Goal: Information Seeking & Learning: Compare options

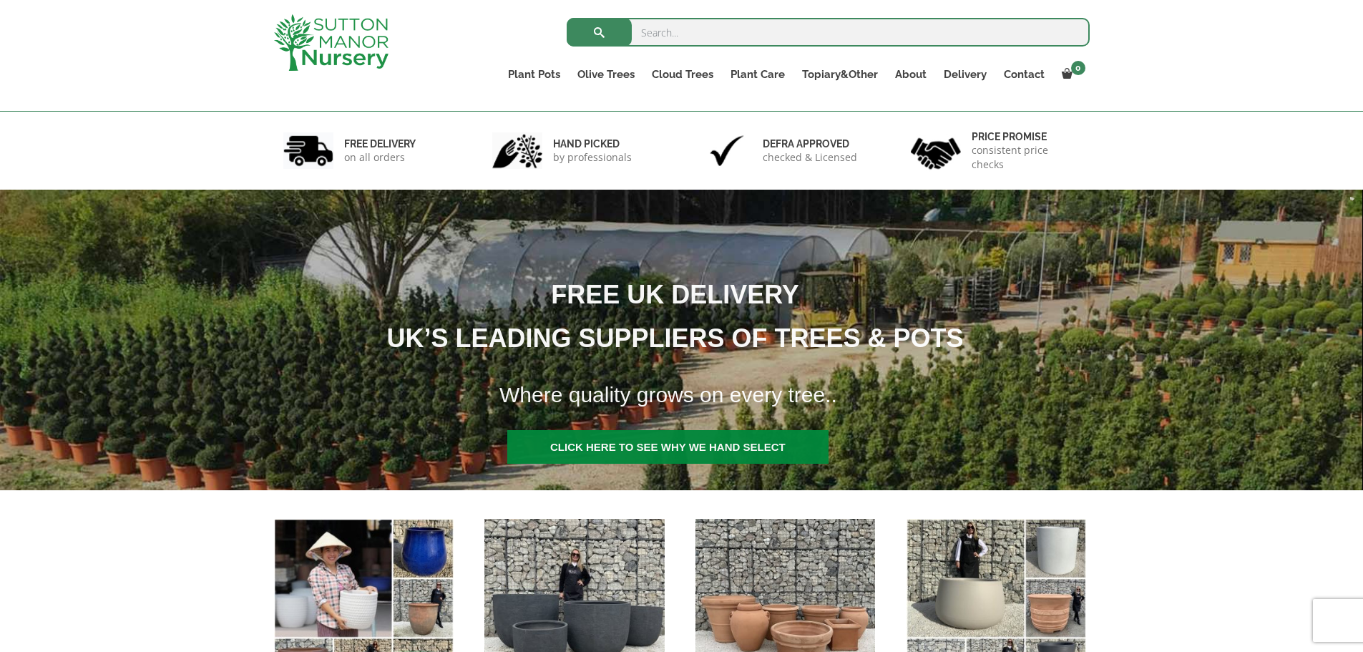
scroll to position [501, 0]
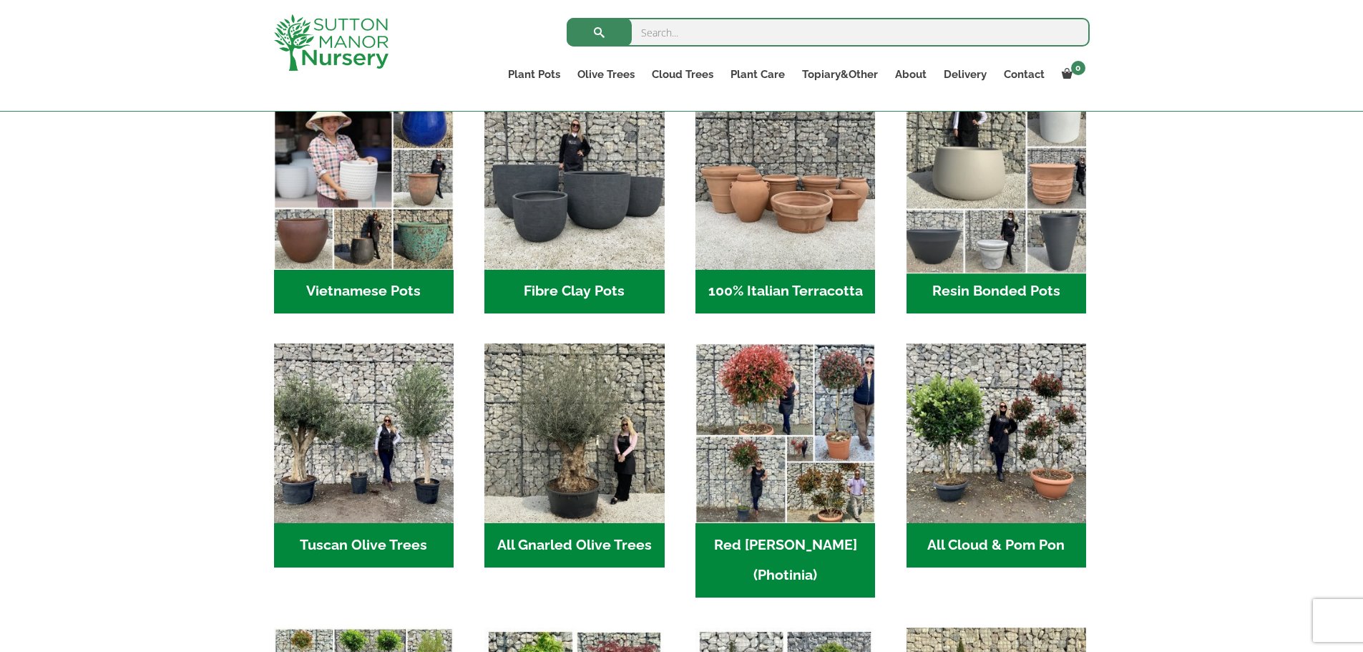
click at [1004, 213] on img "Visit product category Resin Bonded Pots" at bounding box center [996, 179] width 189 height 189
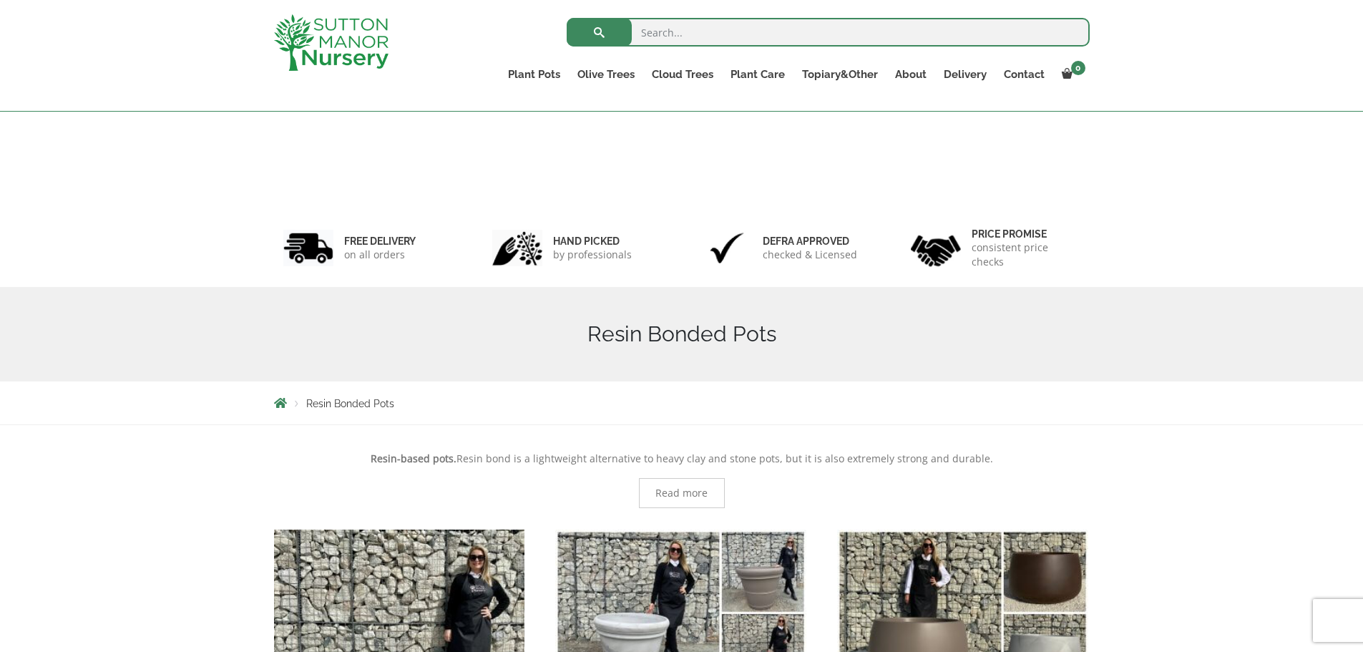
scroll to position [429, 0]
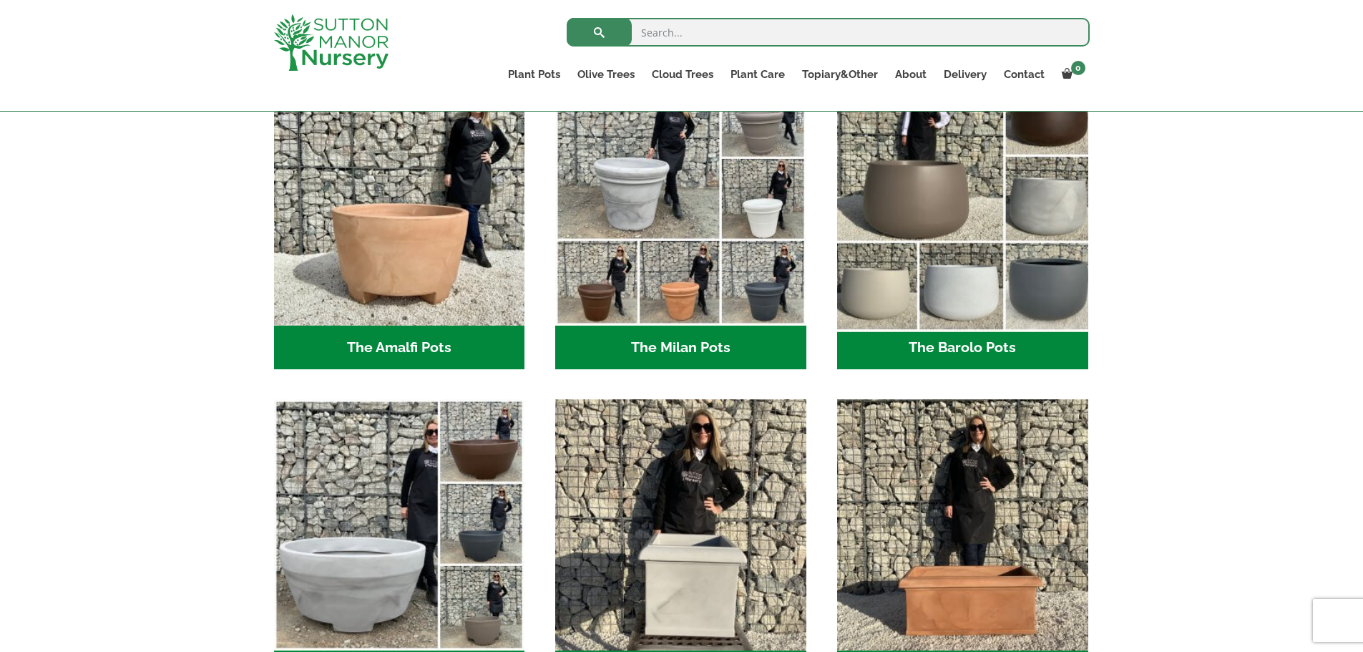
click at [964, 235] on img "Visit product category The Barolo Pots" at bounding box center [962, 199] width 263 height 263
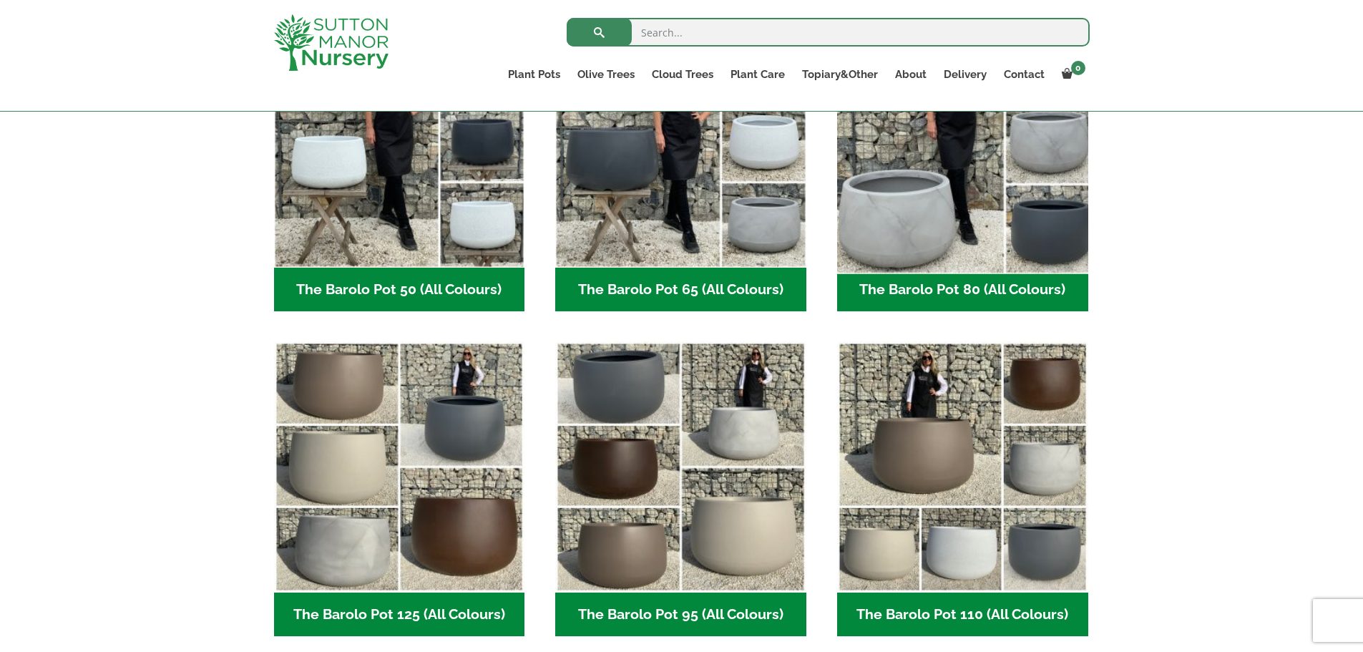
scroll to position [501, 0]
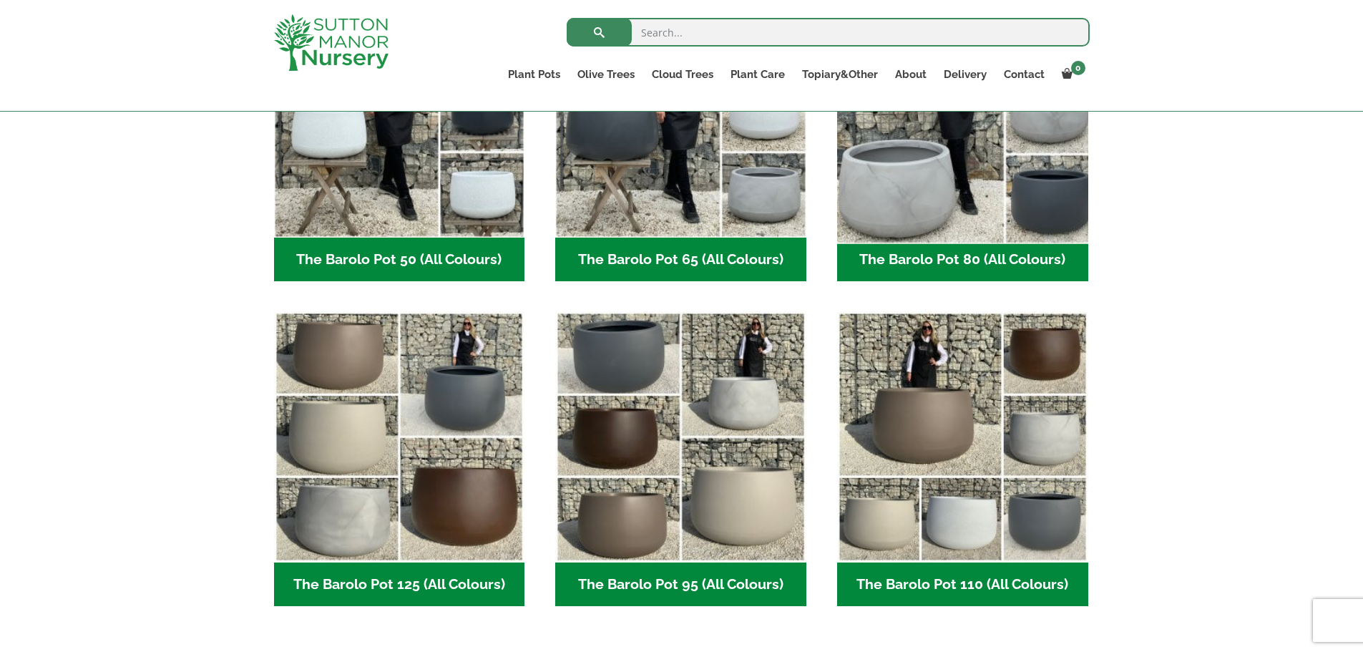
click at [952, 185] on img "Visit product category The Barolo Pot 80 (All Colours)" at bounding box center [962, 111] width 263 height 263
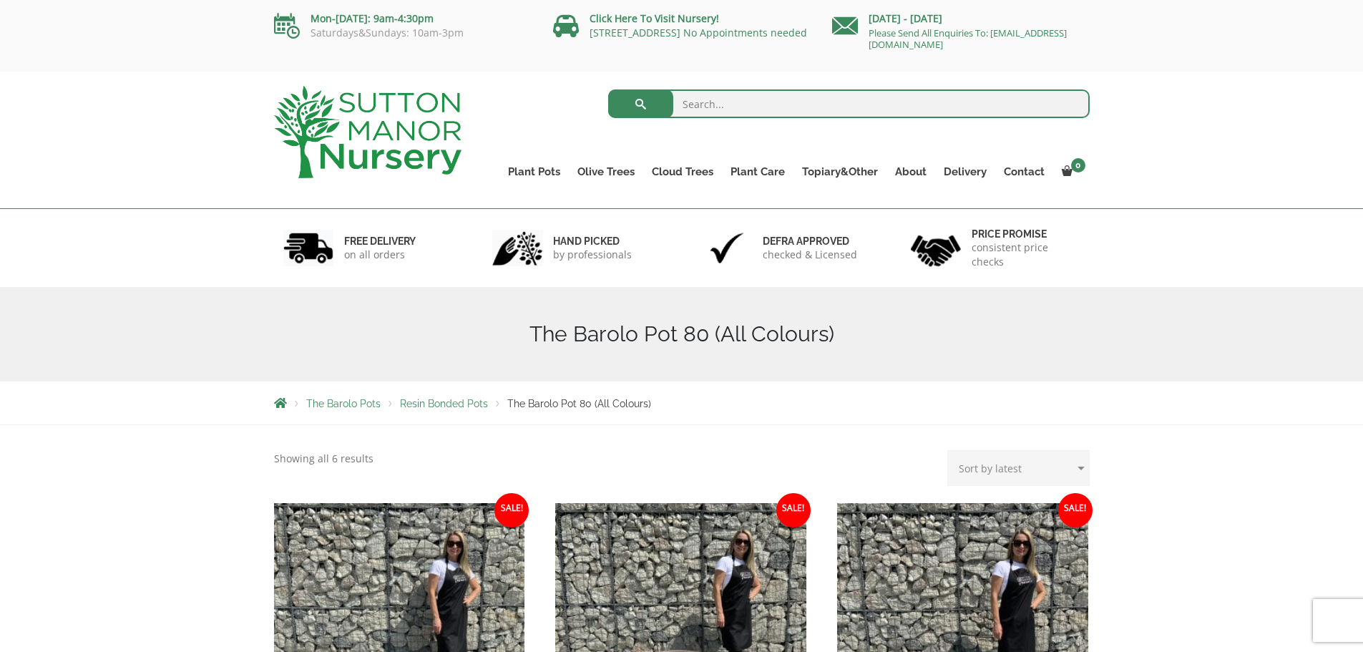
click at [419, 128] on img at bounding box center [367, 132] width 187 height 92
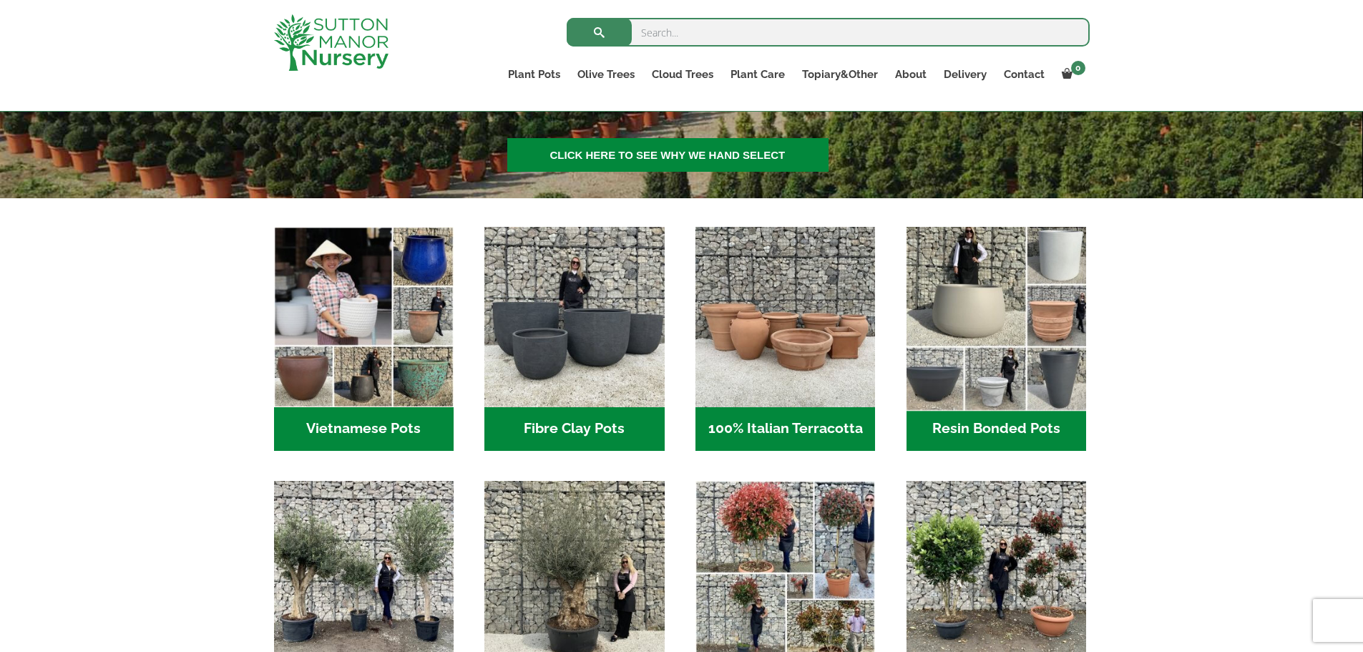
scroll to position [358, 0]
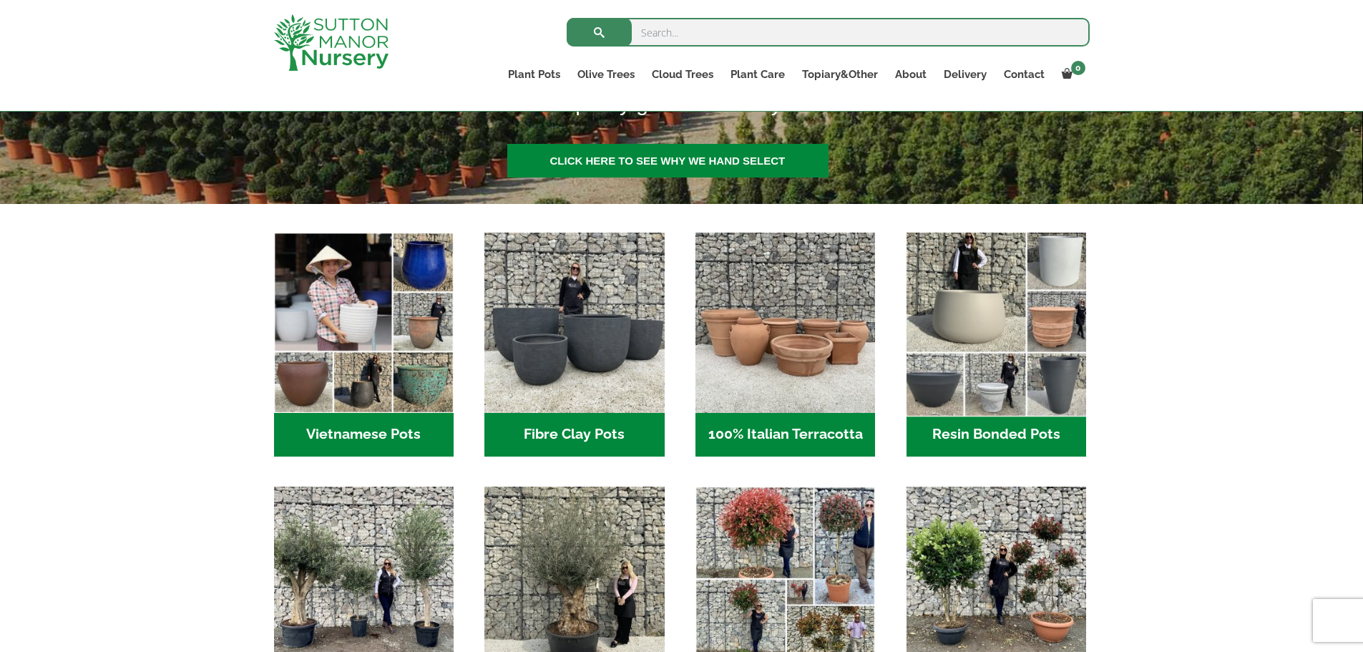
click at [1002, 294] on img "Visit product category Resin Bonded Pots" at bounding box center [996, 322] width 189 height 189
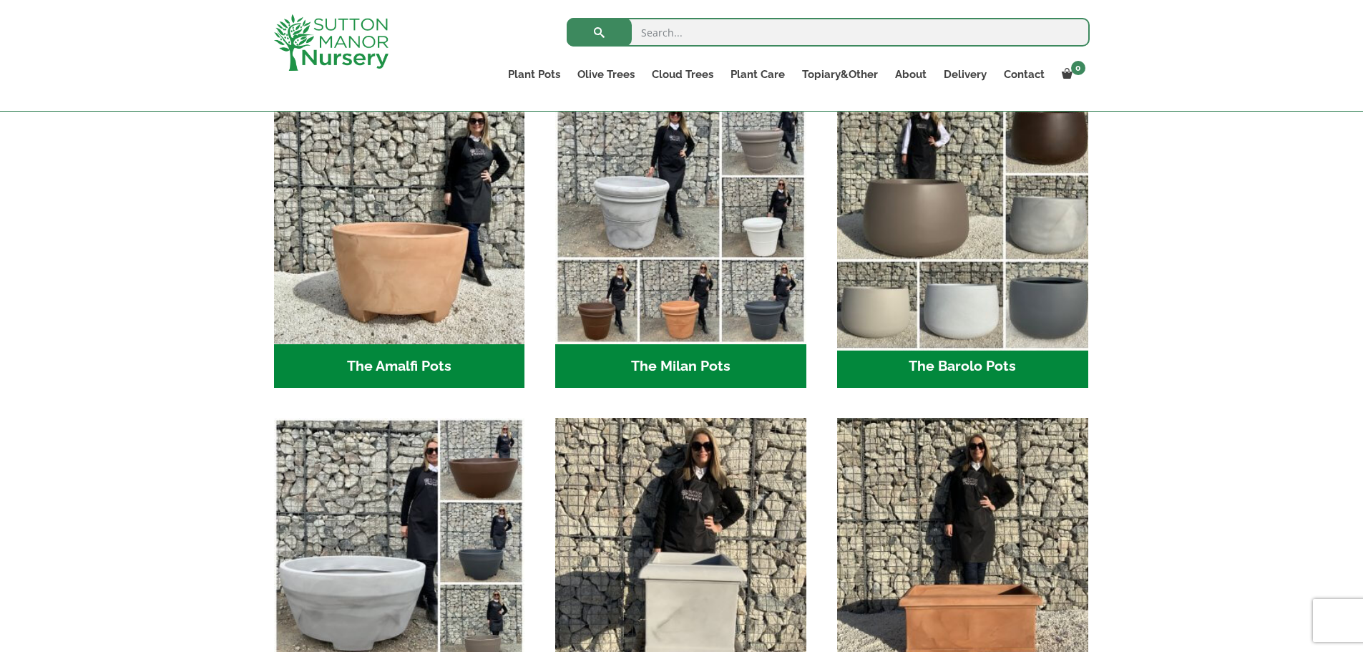
scroll to position [358, 0]
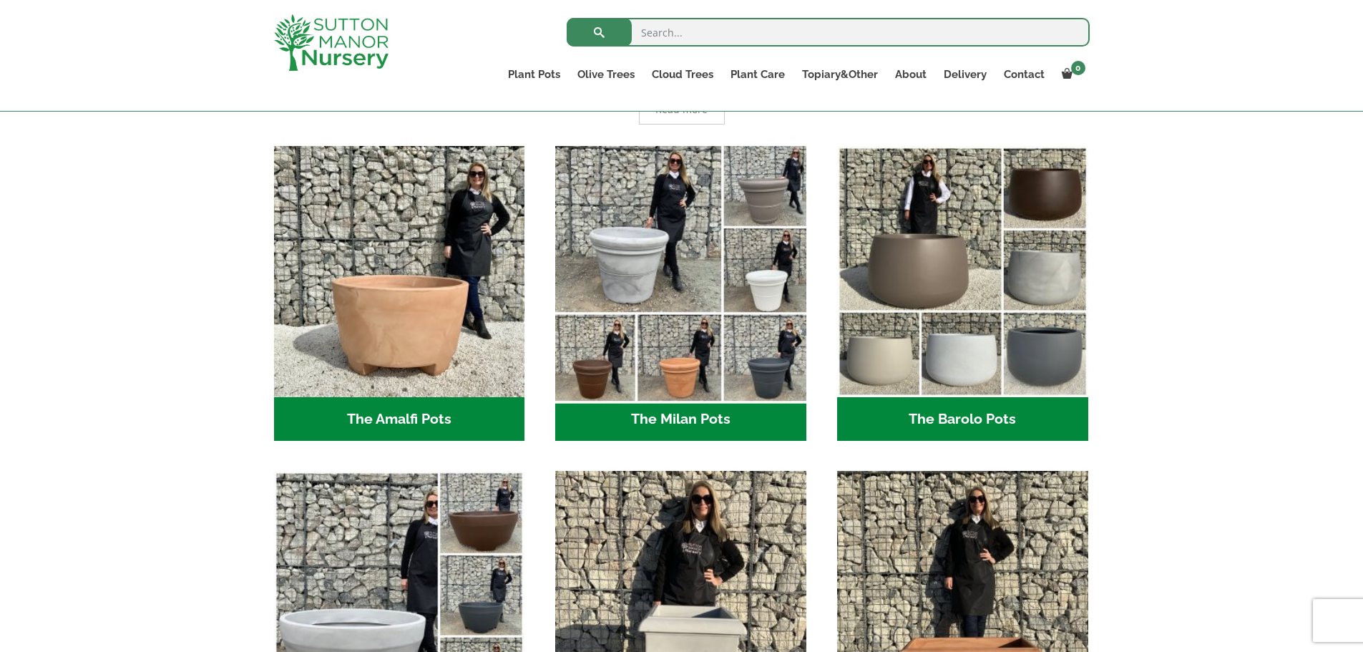
click at [744, 303] on img "Visit product category The Milan Pots" at bounding box center [681, 271] width 263 height 263
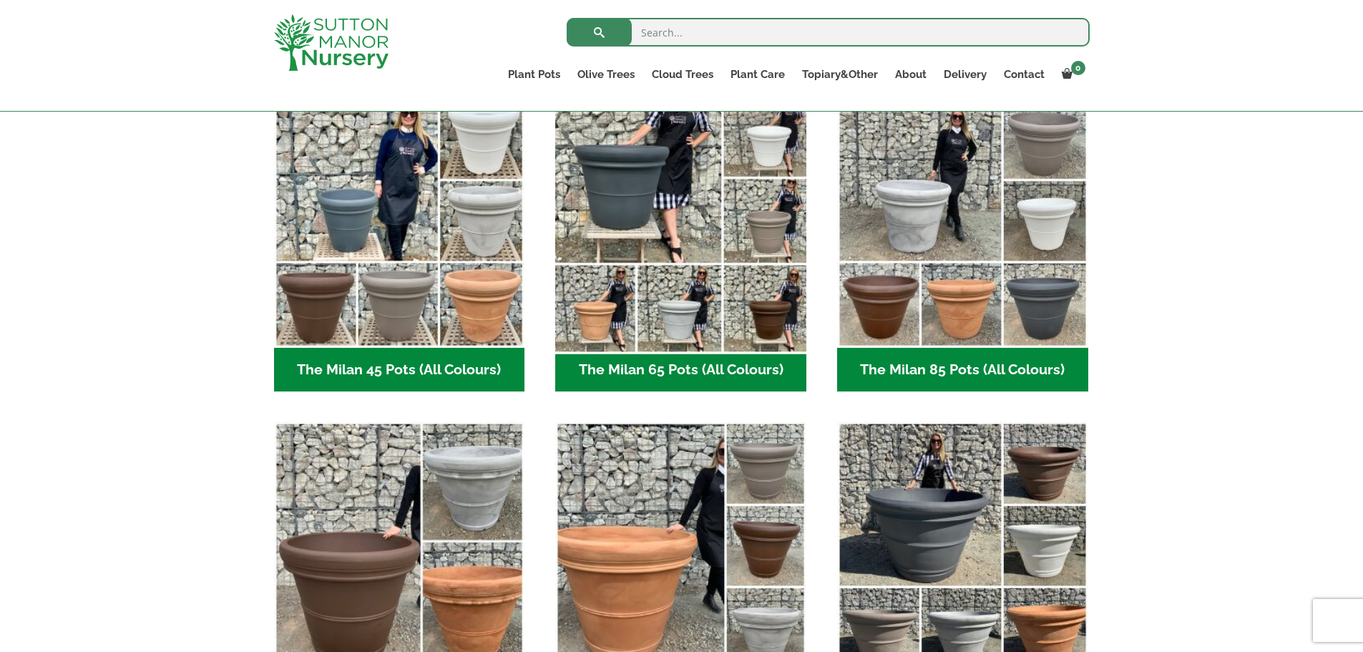
scroll to position [358, 0]
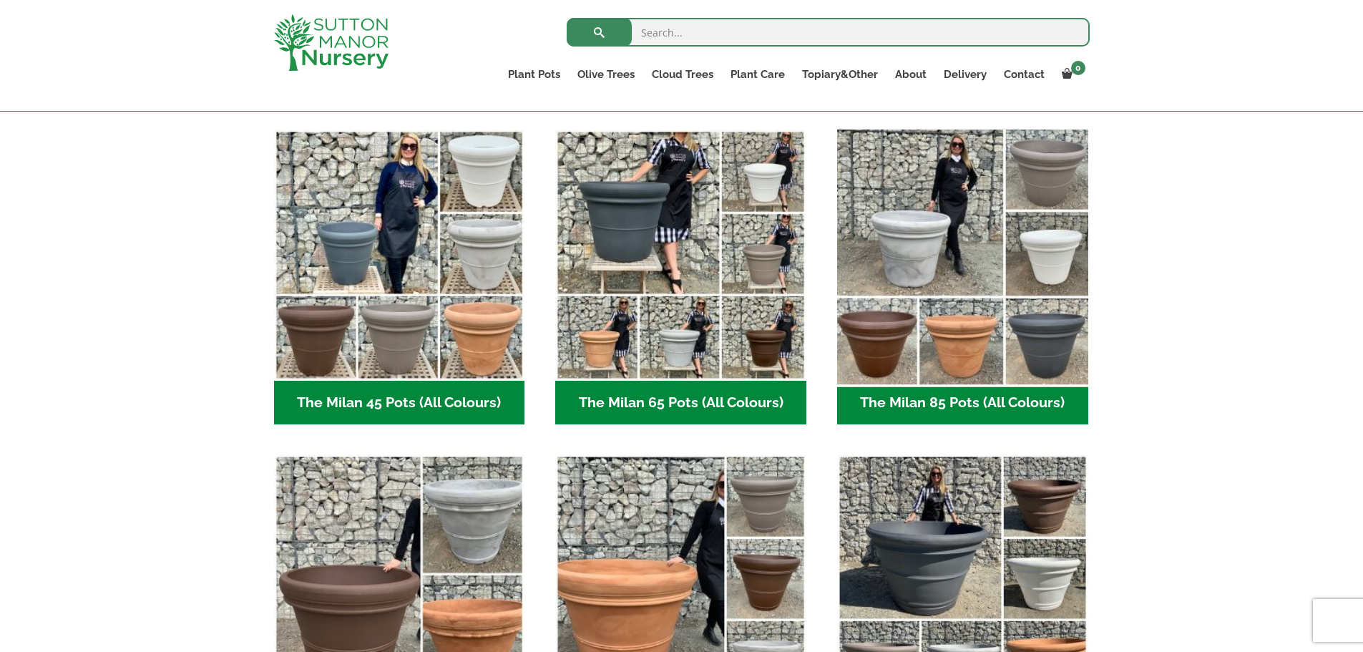
click at [981, 308] on img "Visit product category The Milan 85 Pots (All Colours)" at bounding box center [962, 254] width 263 height 263
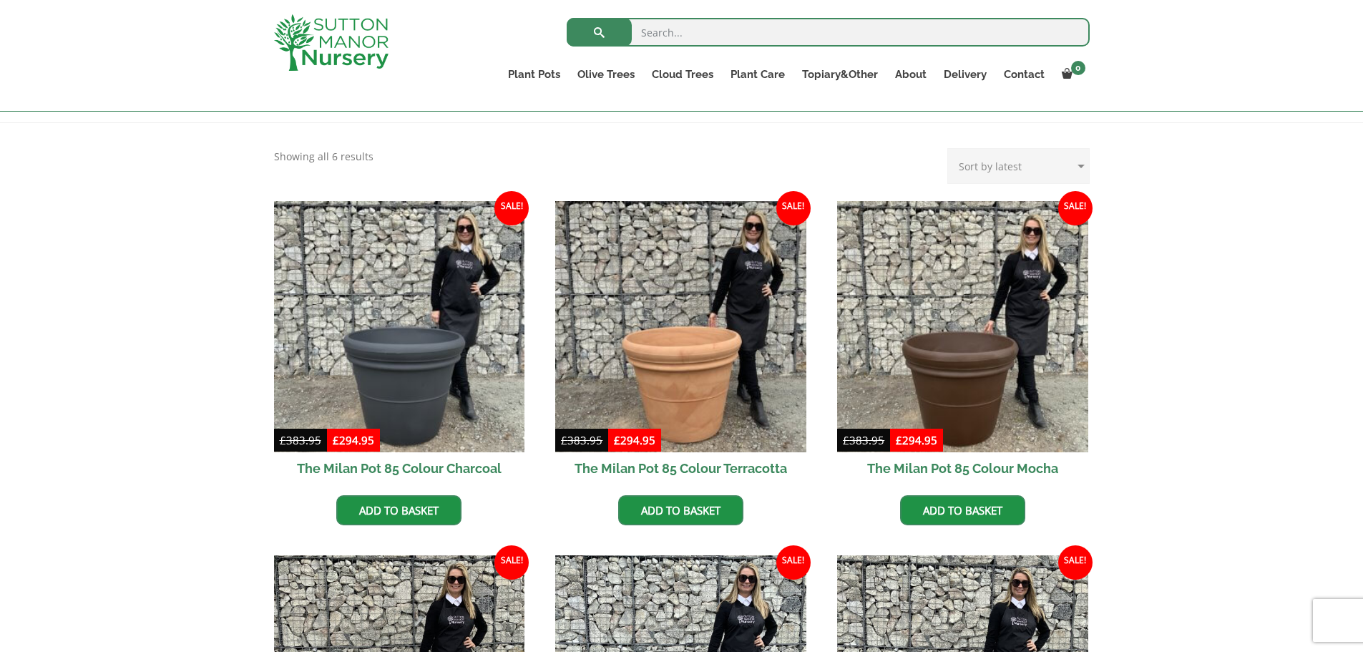
scroll to position [358, 0]
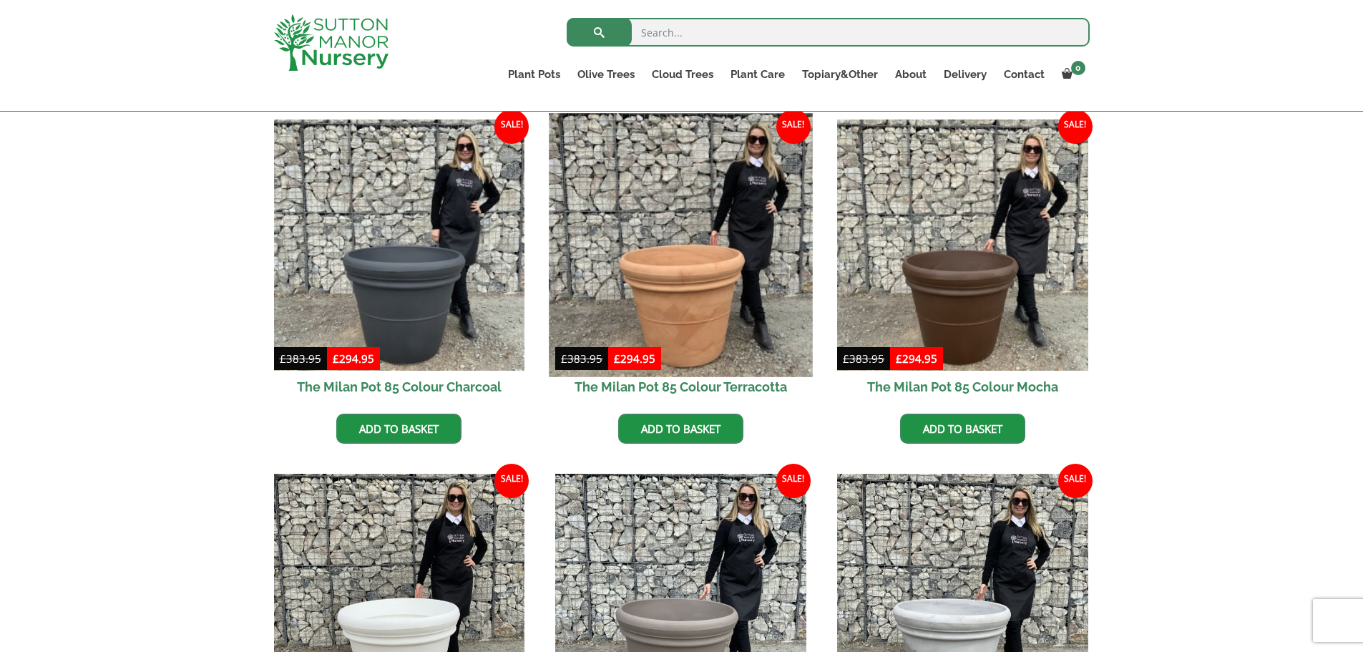
click at [650, 291] on img at bounding box center [681, 244] width 263 height 263
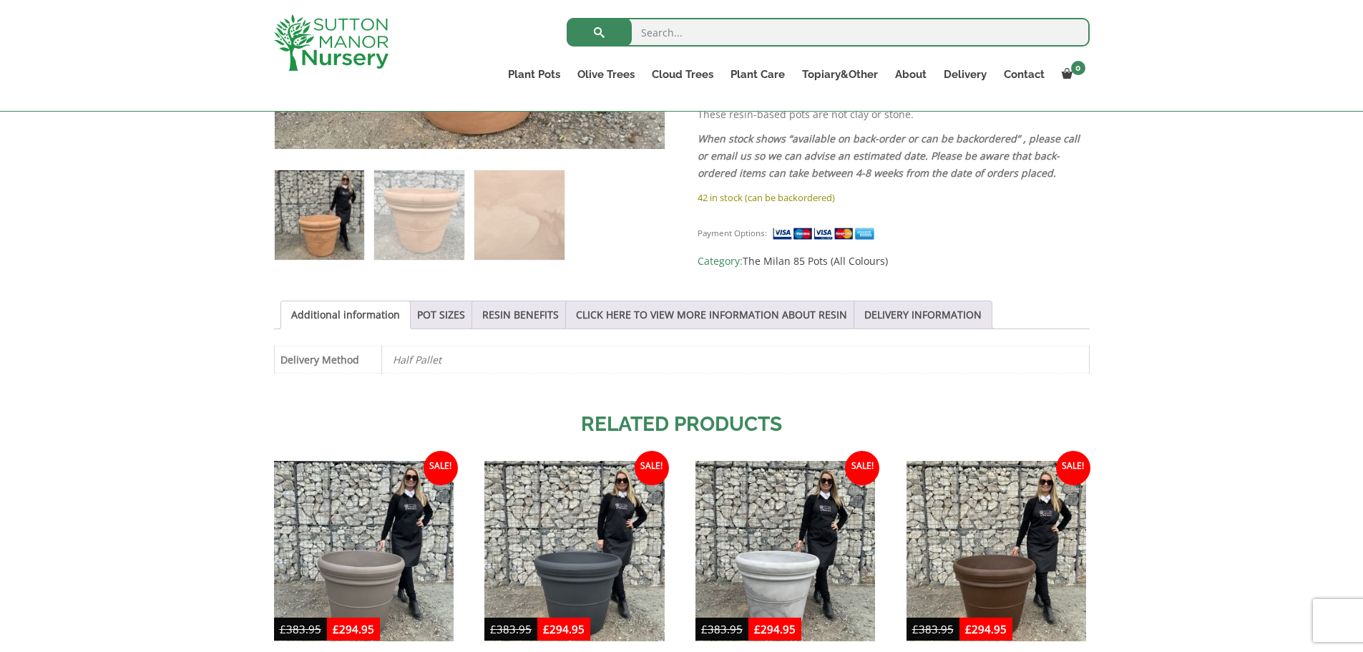
scroll to position [429, 0]
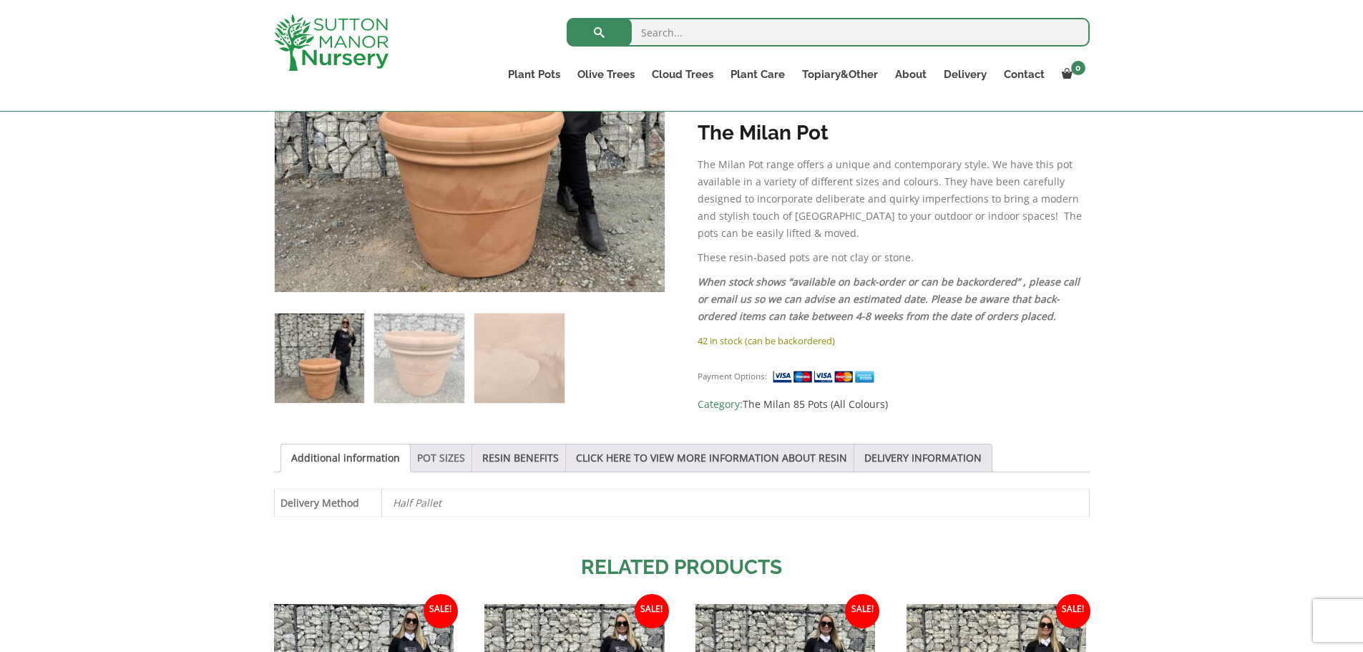
click at [448, 462] on link "POT SIZES" at bounding box center [441, 457] width 48 height 27
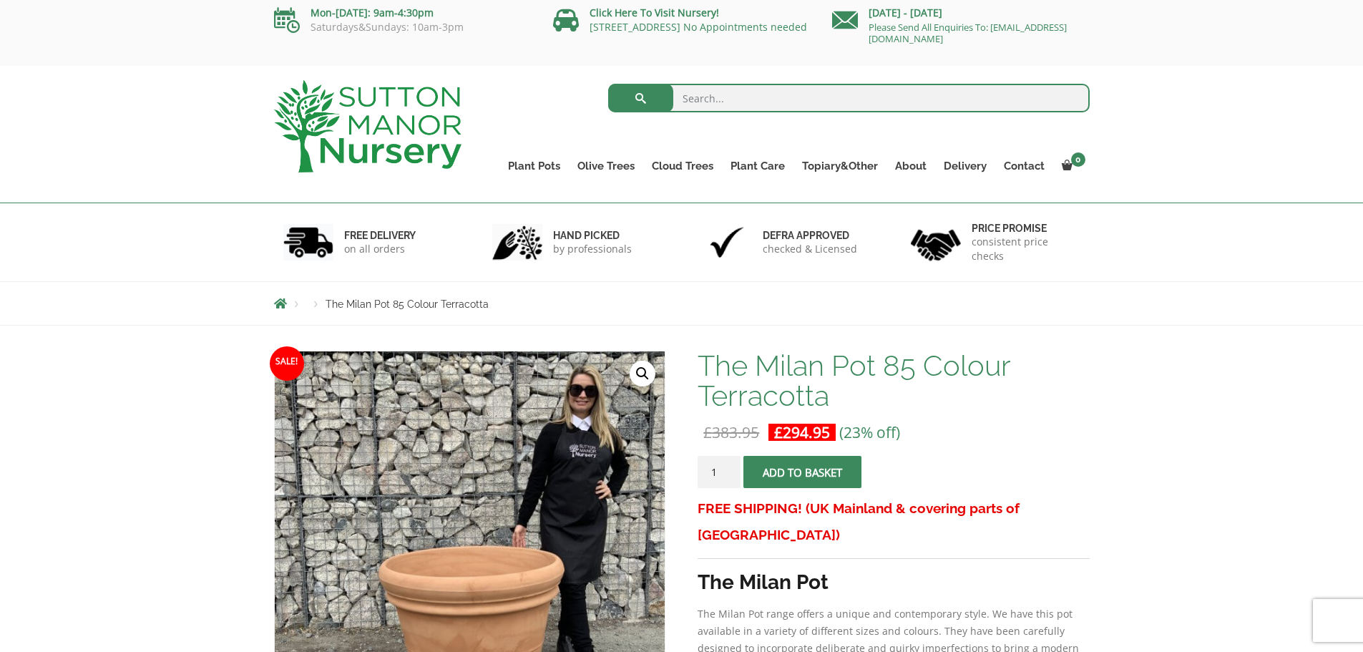
scroll to position [0, 0]
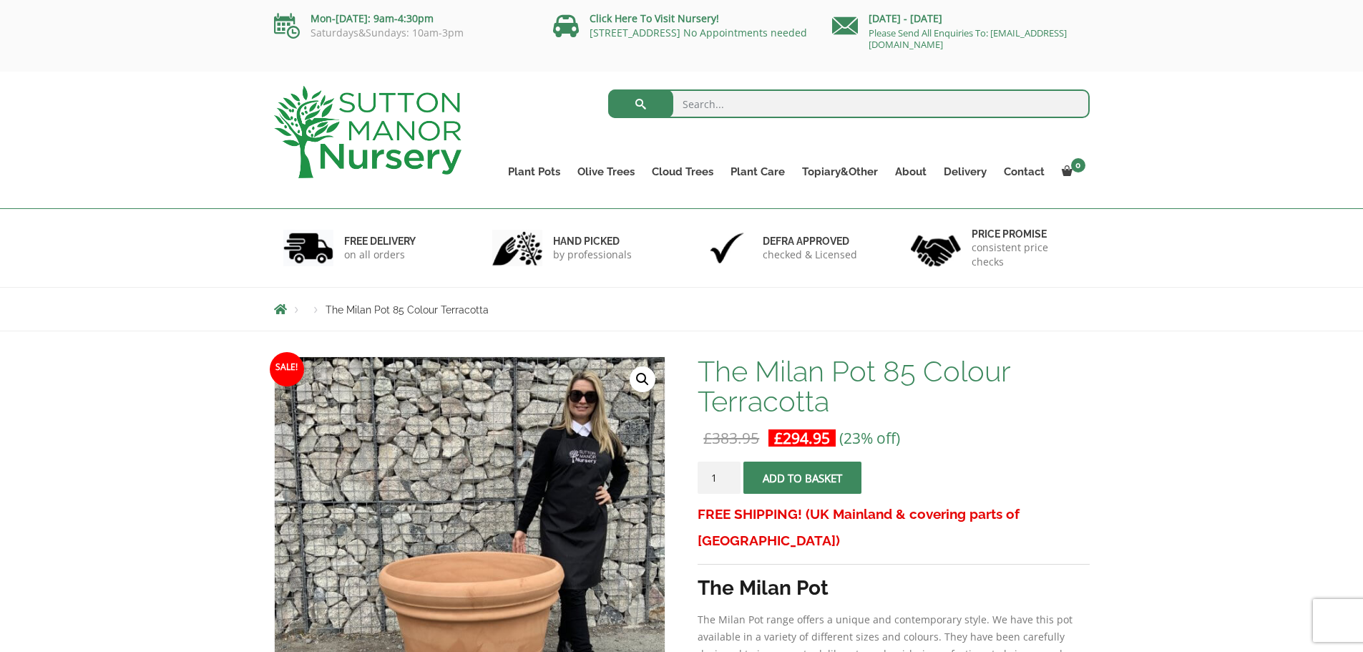
click at [439, 116] on img at bounding box center [367, 132] width 187 height 92
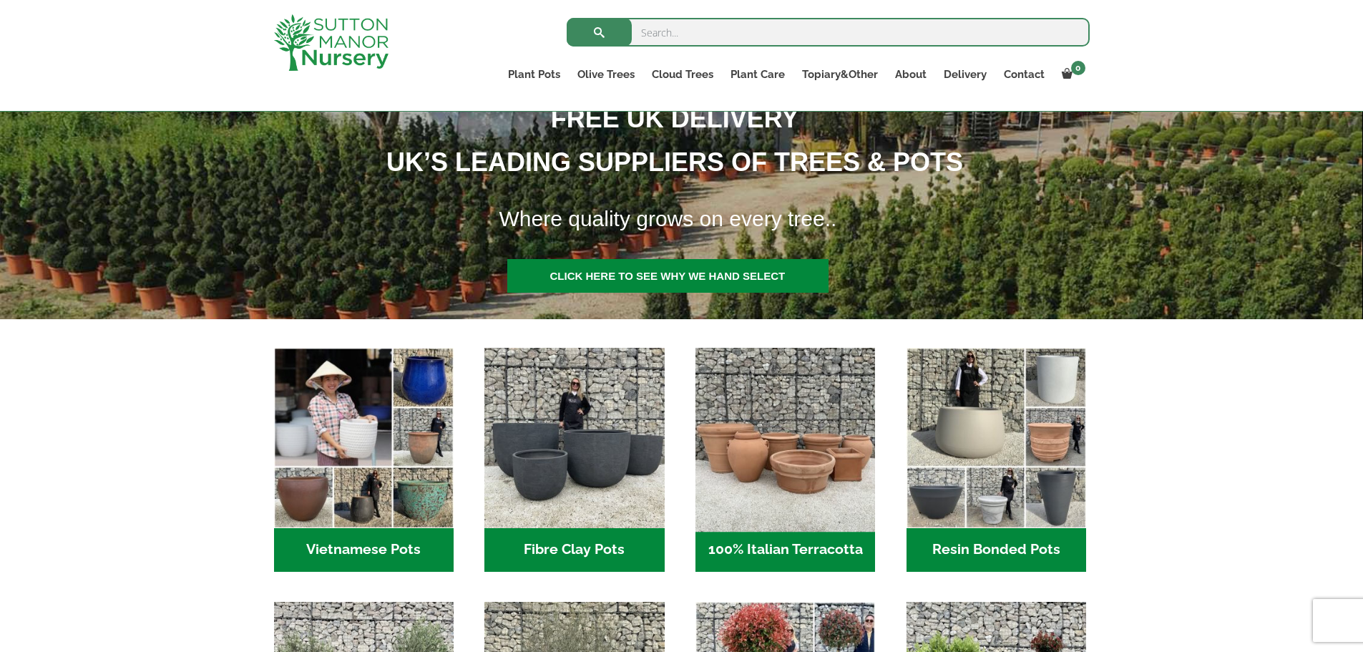
scroll to position [429, 0]
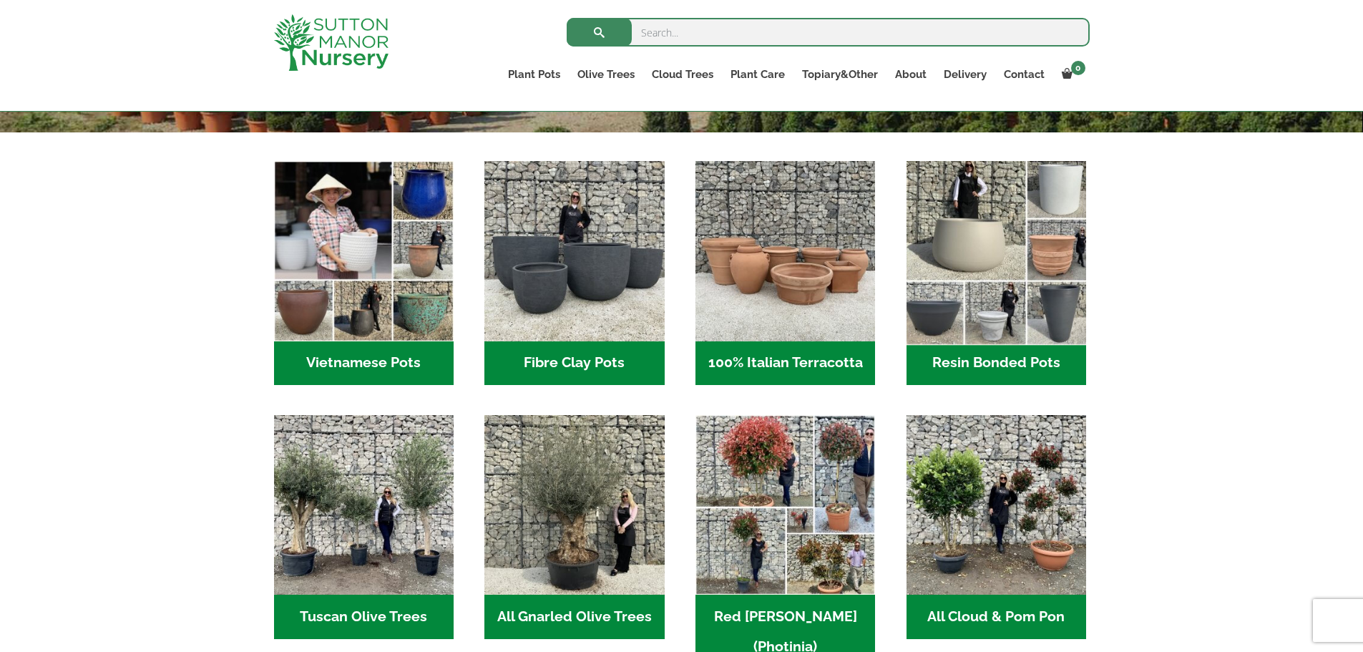
click at [1019, 238] on img "Visit product category Resin Bonded Pots" at bounding box center [996, 251] width 189 height 189
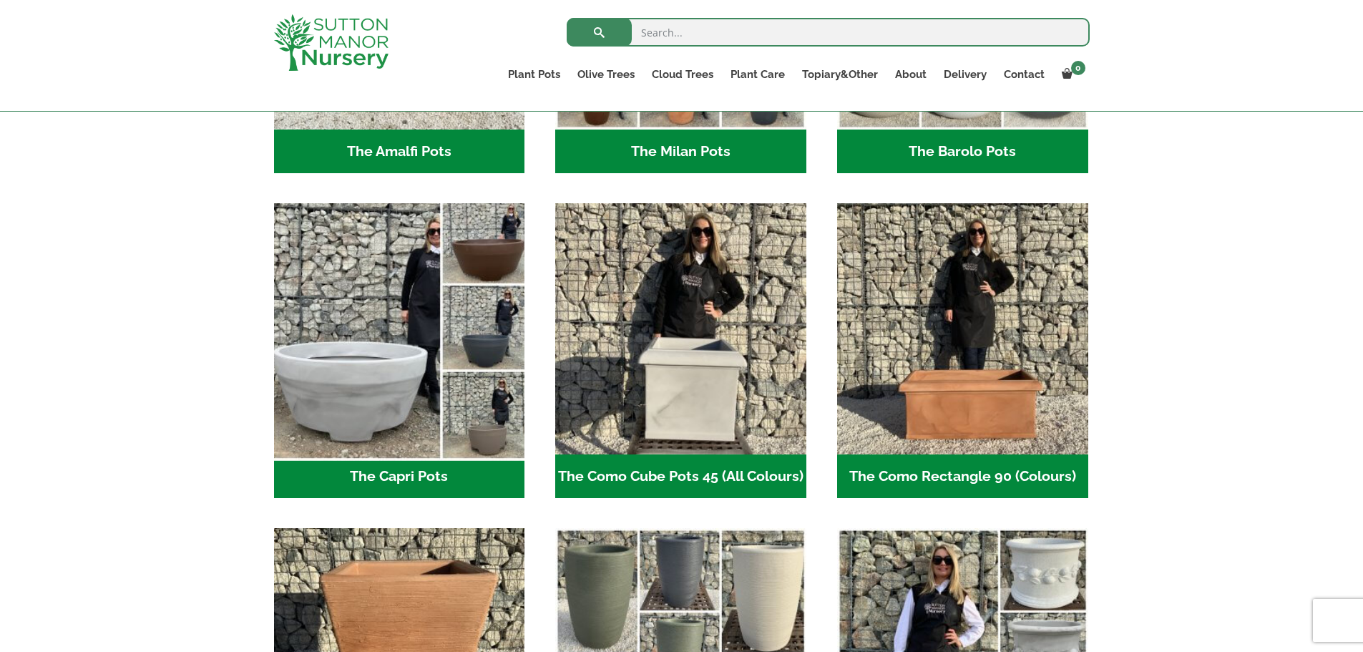
scroll to position [644, 0]
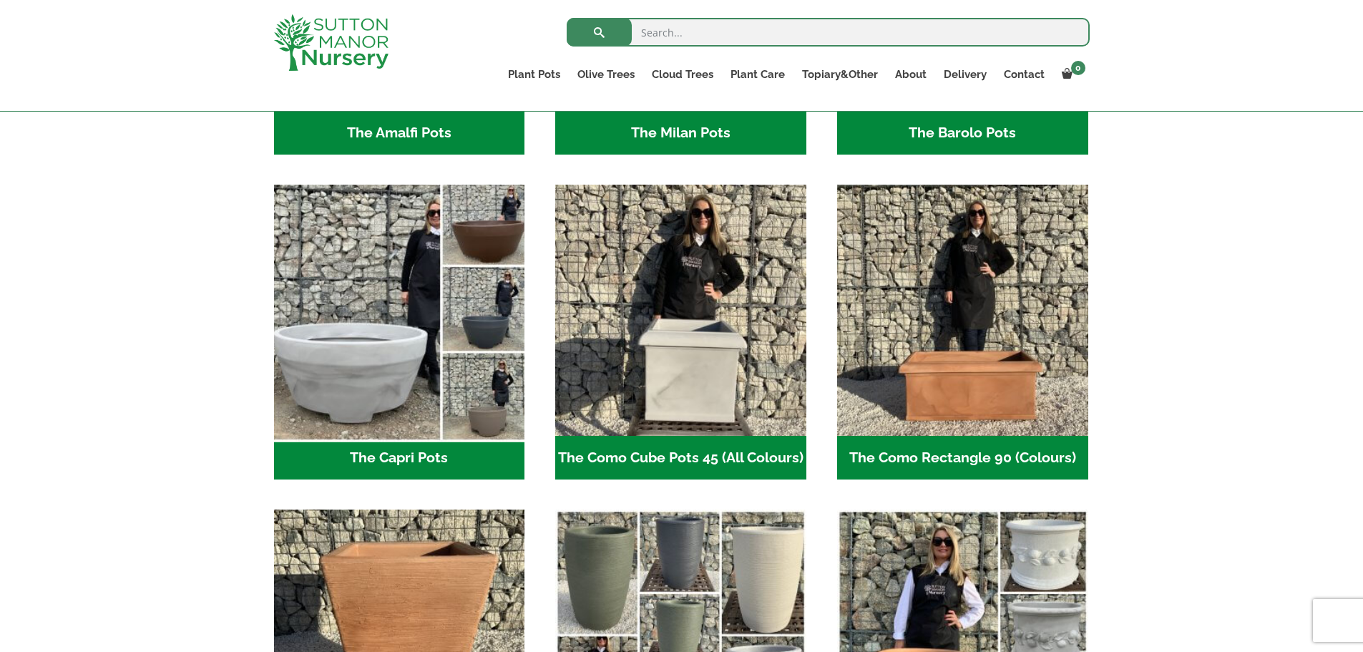
click at [382, 326] on img "Visit product category The Capri Pots" at bounding box center [399, 310] width 263 height 263
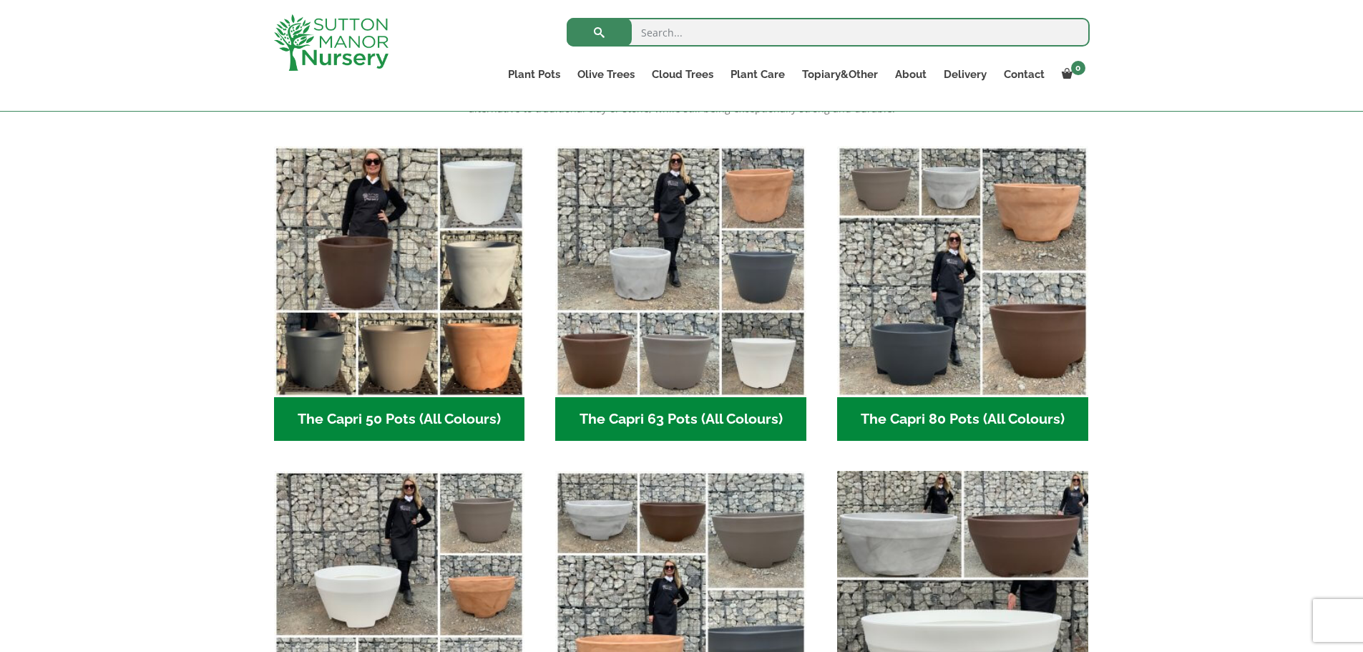
scroll to position [358, 0]
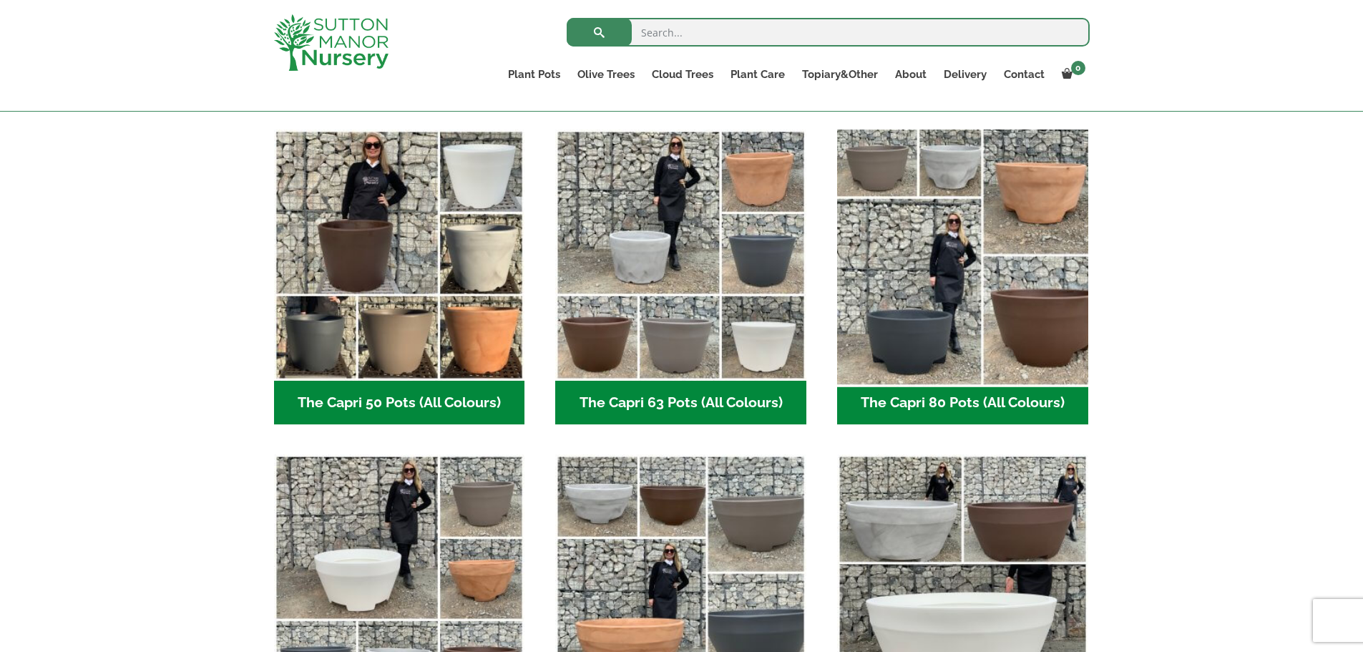
click at [945, 318] on img "Visit product category The Capri 80 Pots (All Colours)" at bounding box center [962, 254] width 263 height 263
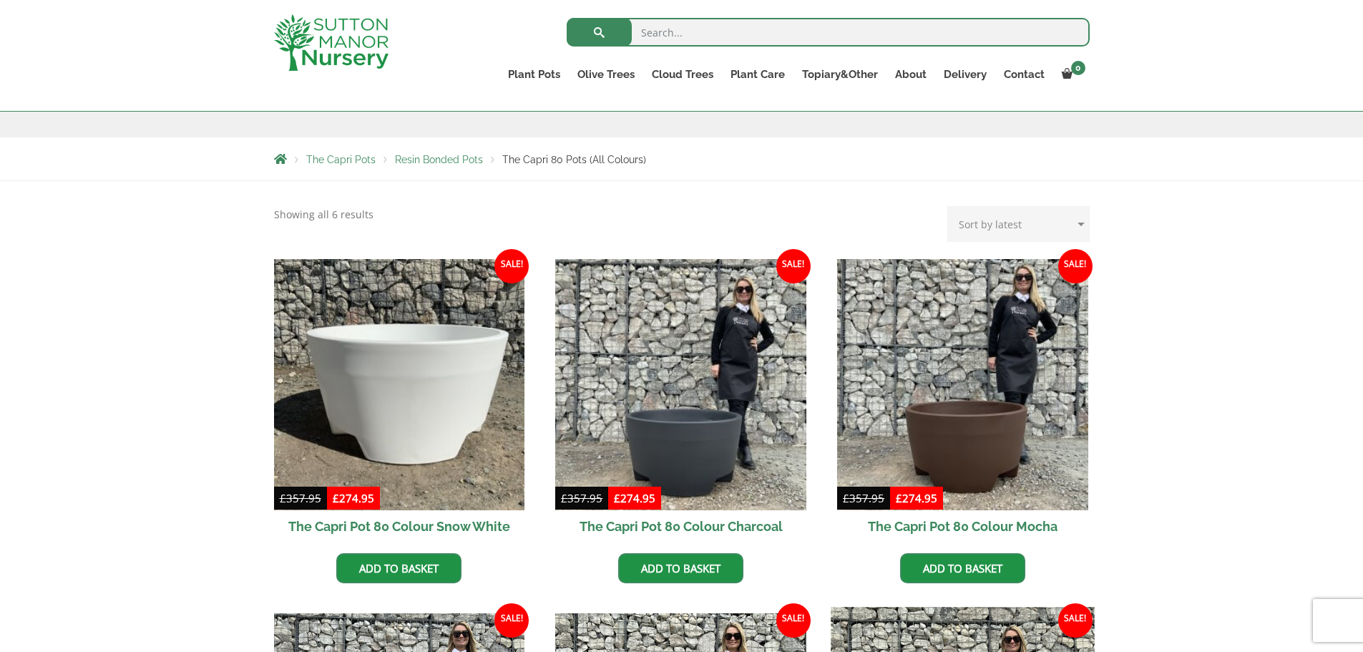
scroll to position [72, 0]
